Goal: Task Accomplishment & Management: Manage account settings

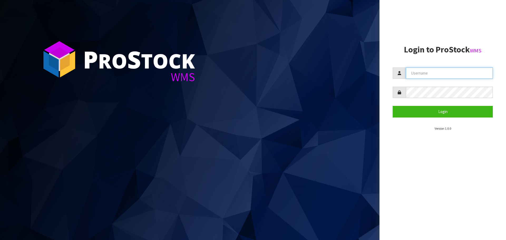
click at [420, 76] on input "text" at bounding box center [449, 72] width 87 height 11
type input "PACIFICBIOLOGICS"
click at [393, 106] on button "Login" at bounding box center [443, 111] width 100 height 11
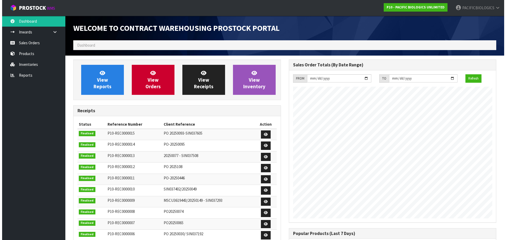
scroll to position [241, 215]
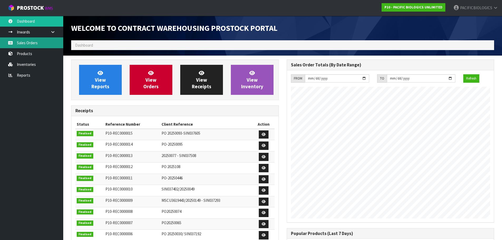
click at [30, 45] on link "Sales Orders" at bounding box center [31, 42] width 63 height 11
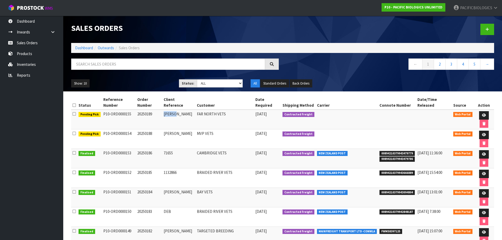
drag, startPoint x: 178, startPoint y: 114, endPoint x: 164, endPoint y: 115, distance: 14.5
click at [164, 115] on td "[PERSON_NAME]" at bounding box center [178, 120] width 33 height 20
copy td "[PERSON_NAME]"
click at [483, 117] on link at bounding box center [484, 115] width 10 height 8
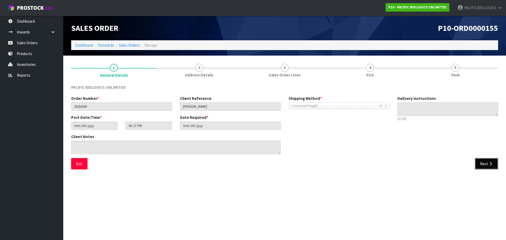
click at [491, 166] on button "Next" at bounding box center [486, 163] width 23 height 11
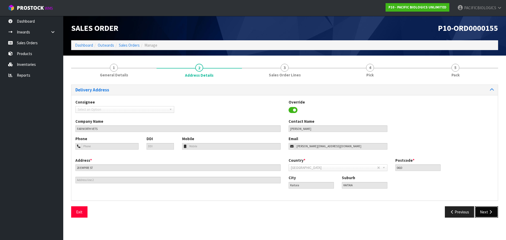
click at [490, 214] on button "Next" at bounding box center [486, 211] width 23 height 11
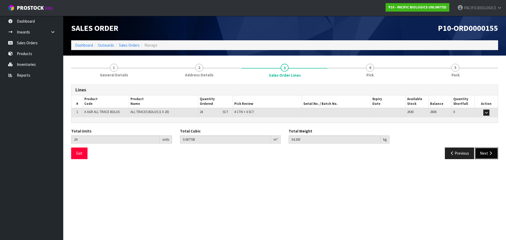
click at [488, 156] on button "Next" at bounding box center [486, 153] width 23 height 11
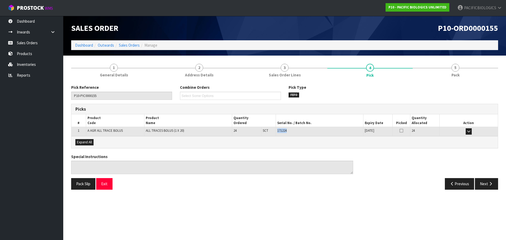
drag, startPoint x: 291, startPoint y: 132, endPoint x: 274, endPoint y: 131, distance: 17.2
click at [274, 131] on tr "1 A AGR ALL TRACE BOLUS ALL TRACES BOLUS (1 X 20) 24 SCT 4 CTN + 4 SCT 171224 […" at bounding box center [284, 131] width 426 height 9
copy tr "4 CTN + 4 SCT 171224"
